Goal: Task Accomplishment & Management: Manage account settings

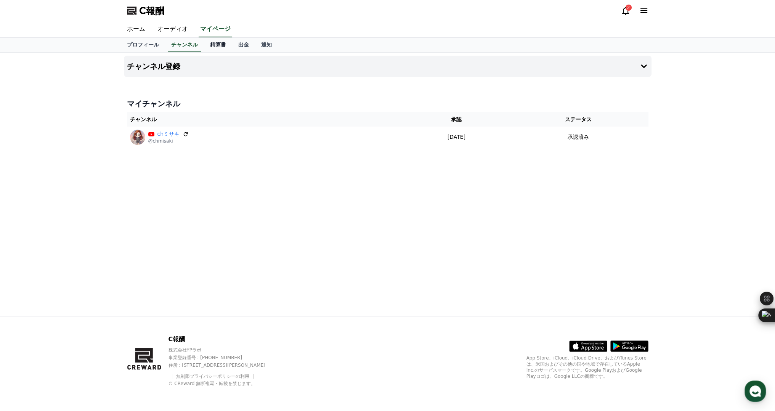
click at [210, 46] on font "精算書" at bounding box center [218, 45] width 16 height 6
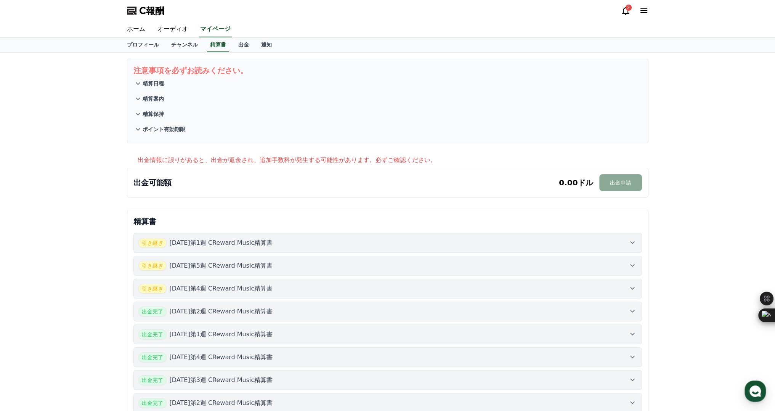
click at [627, 13] on icon at bounding box center [625, 11] width 7 height 8
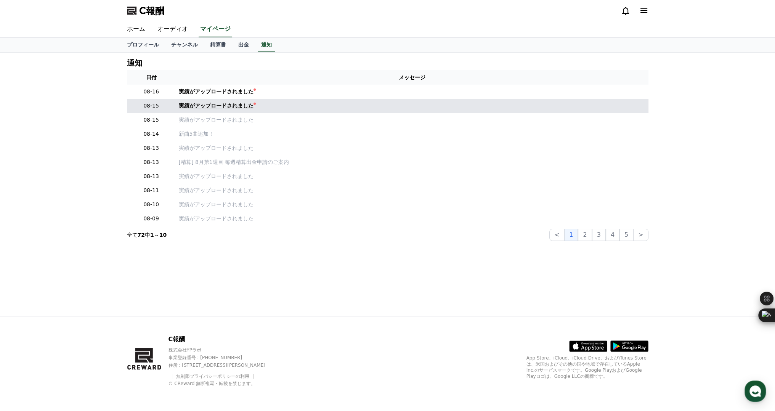
click at [205, 108] on font "実績がアップロードされました" at bounding box center [216, 106] width 75 height 6
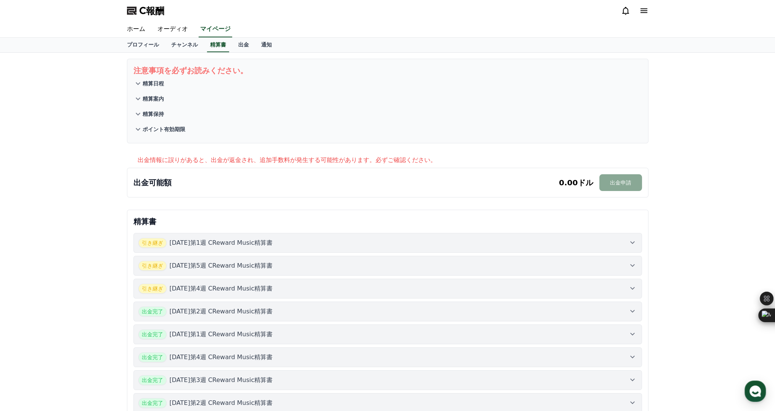
click at [180, 240] on font "[DATE]第1週 CReward Music精算書" at bounding box center [221, 242] width 103 height 7
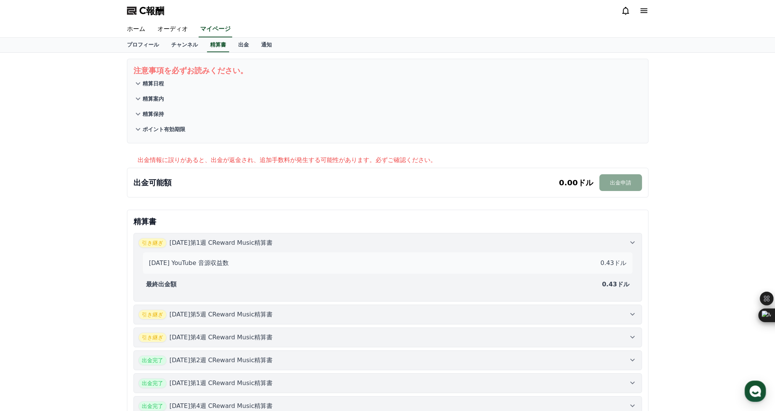
click at [195, 284] on div "最終出金額 0.43ドル" at bounding box center [388, 284] width 490 height 15
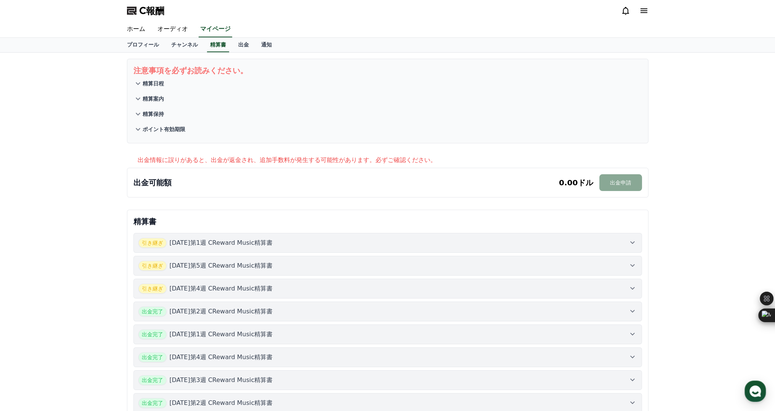
click at [189, 266] on font "[DATE]第5週 CReward Music精算書" at bounding box center [221, 265] width 103 height 7
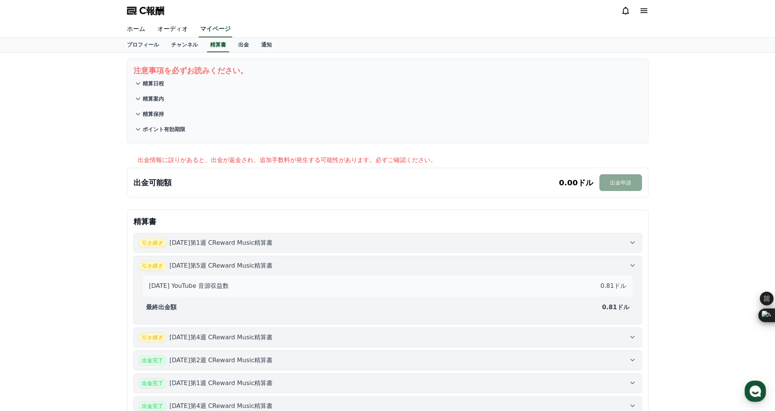
click at [235, 286] on div "[DATE] YouTube 音源収益数 0.81ドル" at bounding box center [388, 285] width 484 height 15
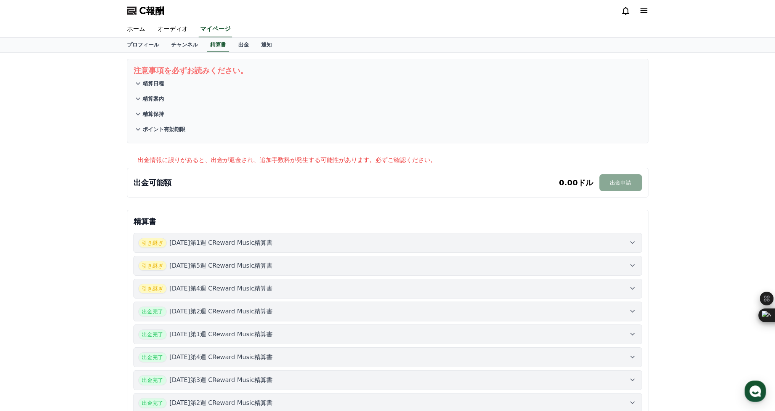
click at [211, 239] on font "[DATE]第1週 CReward Music精算書" at bounding box center [221, 242] width 103 height 7
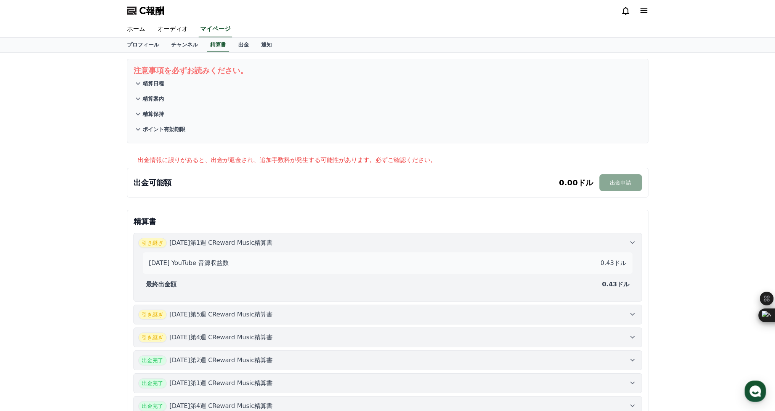
click at [236, 208] on div "精算書 引き継ぎ [DATE]第1週 CReward Music精算書 [DATE] YouTube 音源収益数 0.43ドル 最終出金額 0.43ドル 引き…" at bounding box center [388, 342] width 528 height 271
click at [209, 264] on font "[DATE] YouTube 音源収益数" at bounding box center [189, 262] width 80 height 7
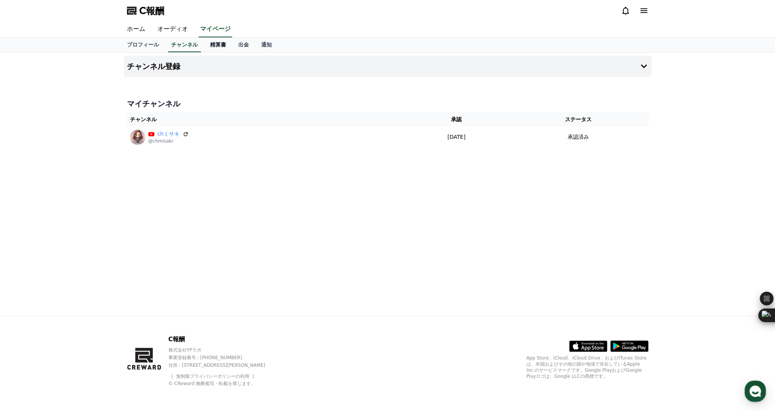
click at [210, 45] on font "精算書" at bounding box center [218, 45] width 16 height 6
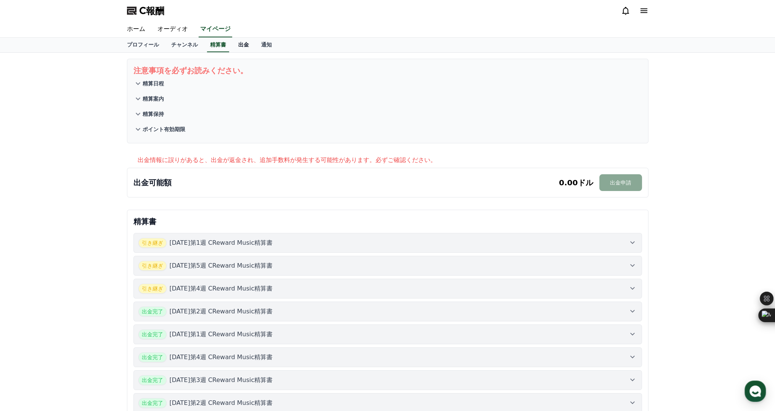
click at [232, 48] on link "出金" at bounding box center [243, 45] width 23 height 14
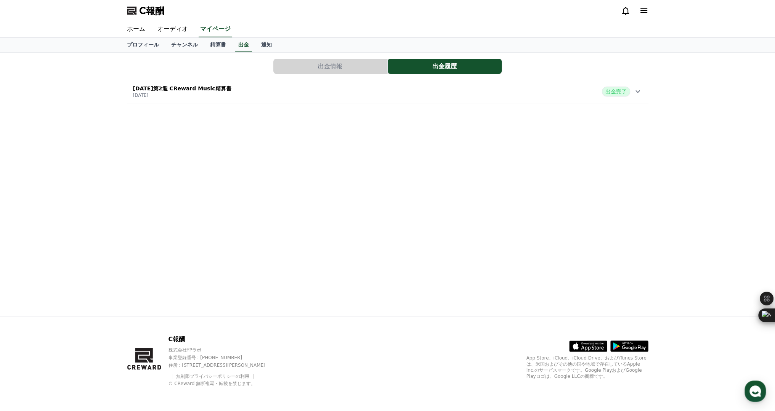
click at [328, 71] on button "出金情報" at bounding box center [330, 66] width 114 height 15
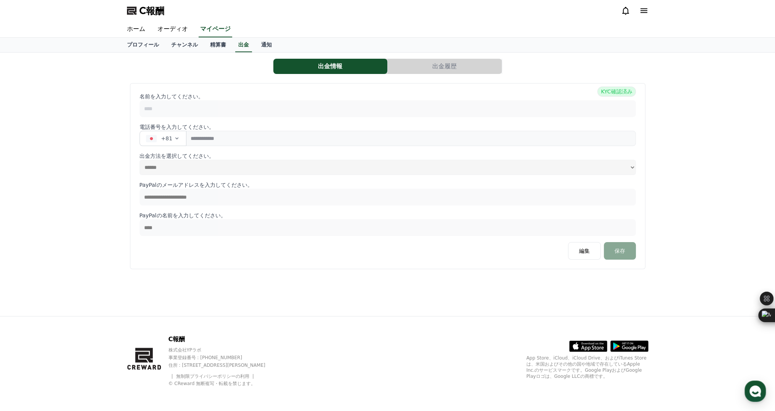
select select
click at [144, 44] on font "プロフィール" at bounding box center [143, 45] width 32 height 6
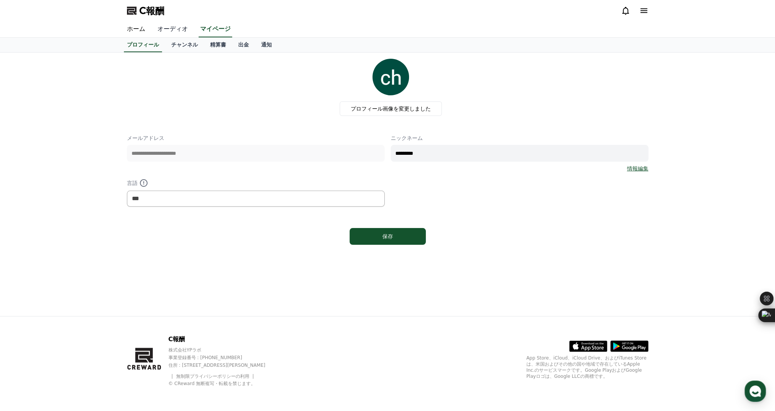
click at [157, 29] on font "オーディオ" at bounding box center [172, 28] width 31 height 7
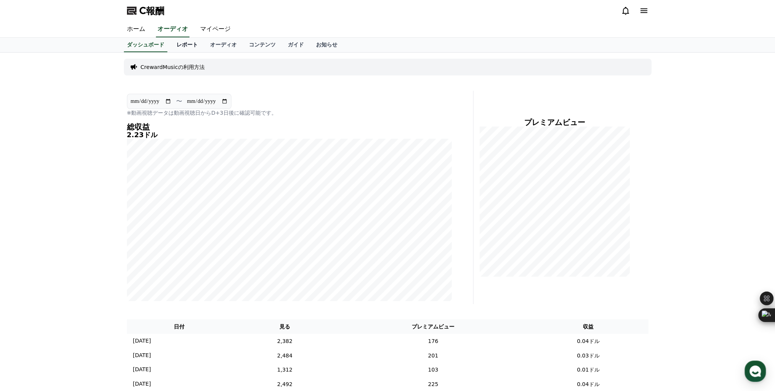
click at [177, 47] on font "レポート" at bounding box center [187, 45] width 21 height 6
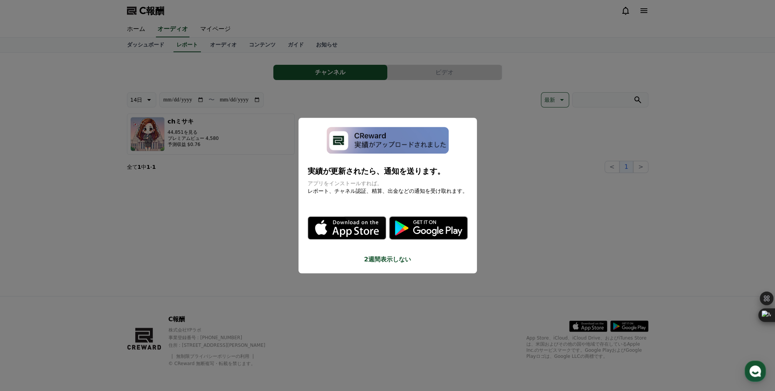
click at [265, 140] on button "モーダルを閉じる" at bounding box center [387, 195] width 775 height 391
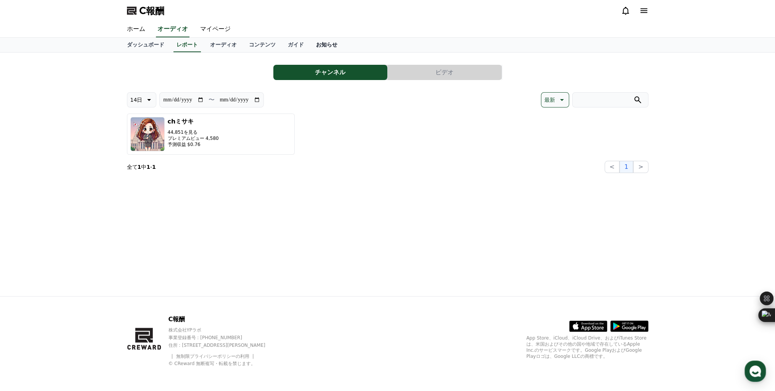
click at [316, 47] on font "お知らせ" at bounding box center [326, 45] width 21 height 6
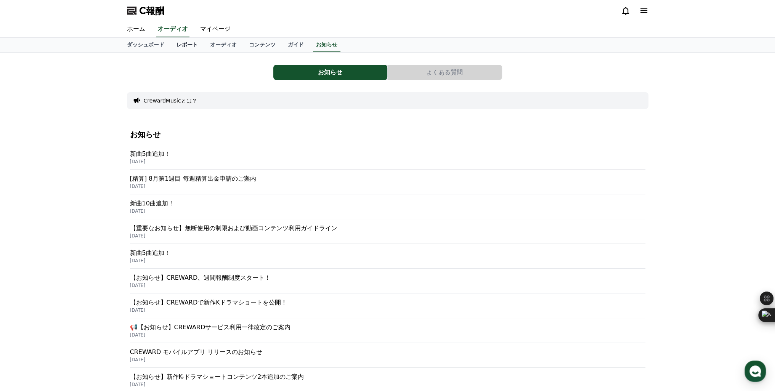
click at [177, 45] on font "レポート" at bounding box center [187, 45] width 21 height 6
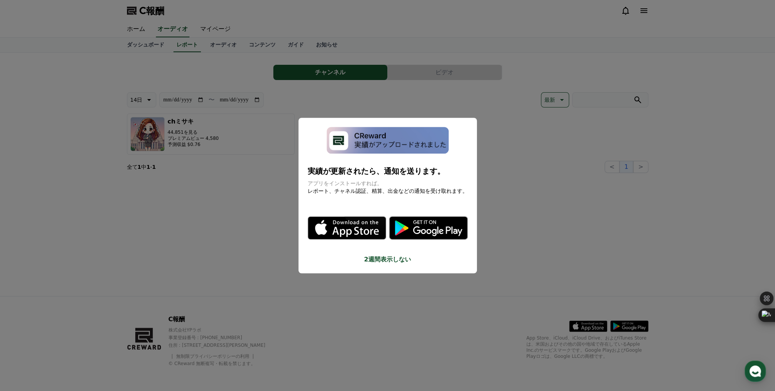
click at [145, 45] on button "モーダルを閉じる" at bounding box center [387, 195] width 775 height 391
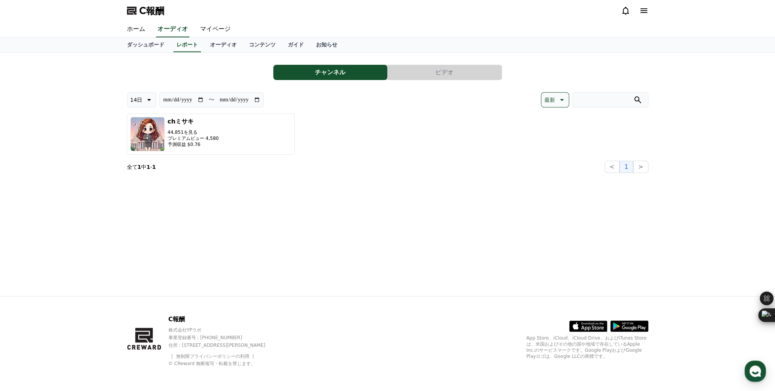
click at [145, 45] on font "ダッシュボード" at bounding box center [145, 45] width 37 height 6
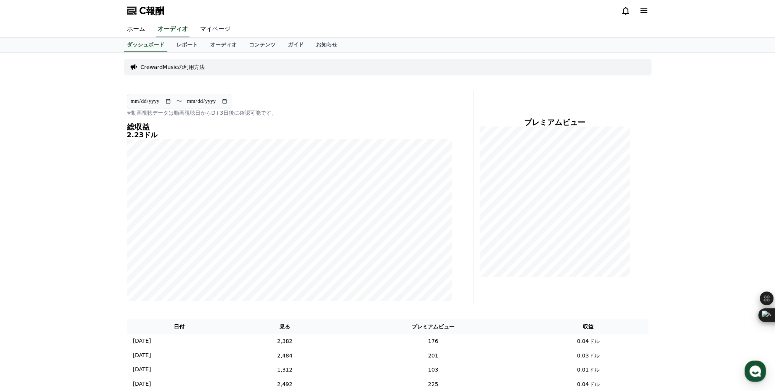
click at [207, 25] on font "マイページ" at bounding box center [215, 28] width 31 height 7
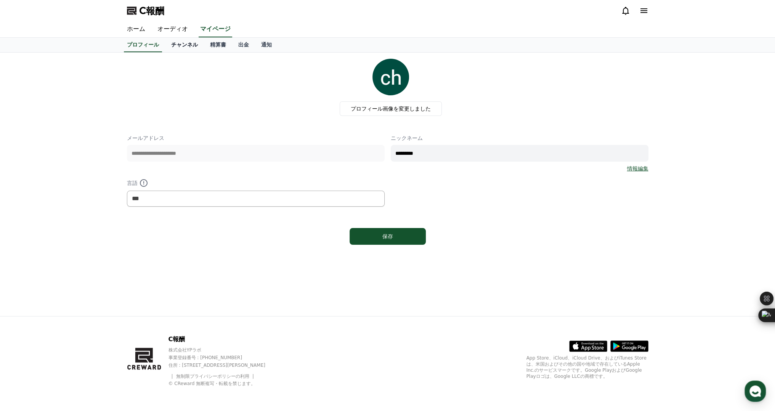
click at [177, 42] on font "チャンネル" at bounding box center [184, 45] width 27 height 6
